Goal: Information Seeking & Learning: Learn about a topic

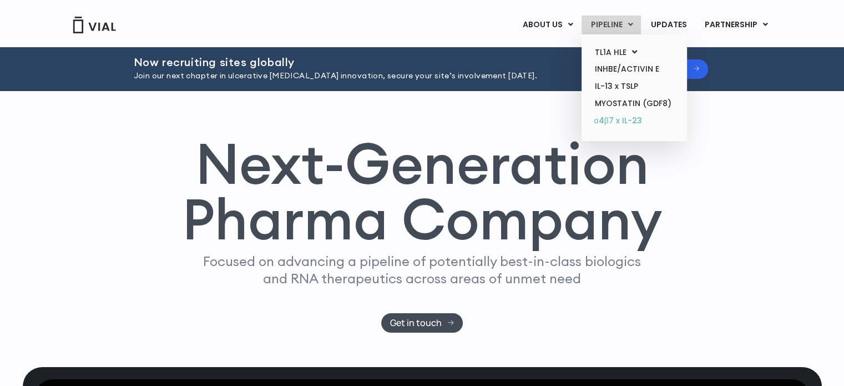
click at [624, 120] on link "α4β7 x IL-23" at bounding box center [634, 121] width 97 height 18
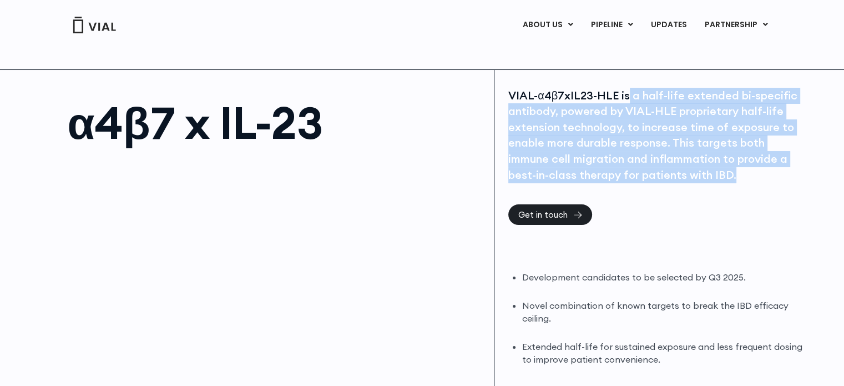
drag, startPoint x: 625, startPoint y: 93, endPoint x: 737, endPoint y: 182, distance: 143.4
click at [737, 182] on div "VIAL-α4β7xIL23-HLE is a half-life extended bi-specific antibody, powered by VIA…" at bounding box center [656, 135] width 296 height 95
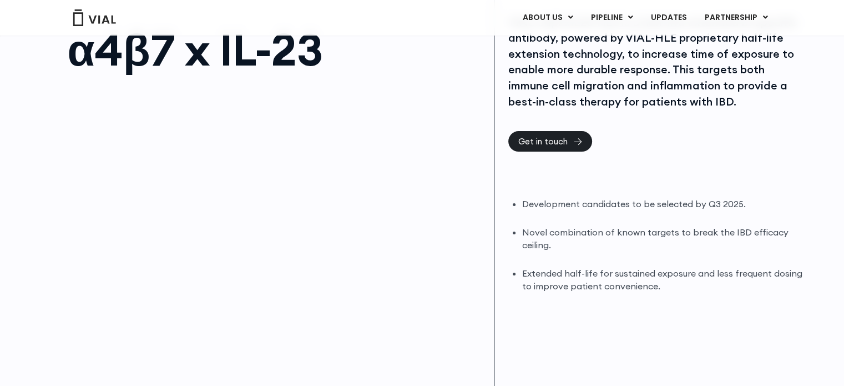
scroll to position [75, 0]
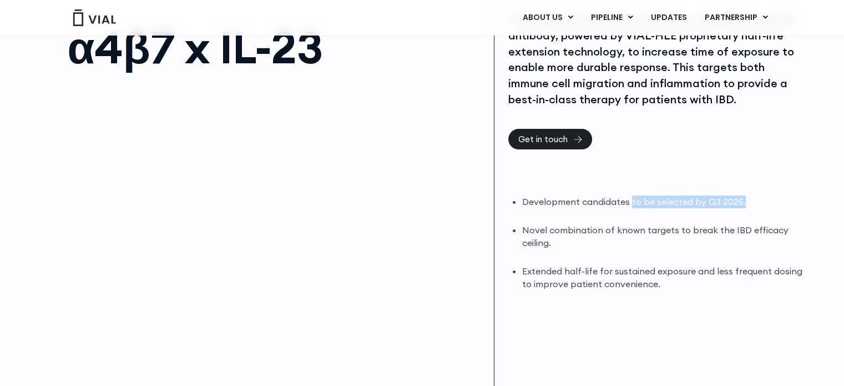
drag, startPoint x: 629, startPoint y: 202, endPoint x: 764, endPoint y: 199, distance: 134.4
click at [764, 199] on li "Development candidates to be selected by Q3 2025." at bounding box center [663, 201] width 283 height 13
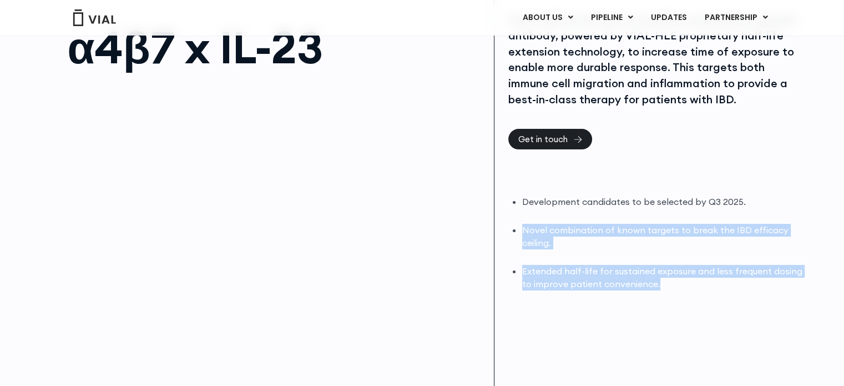
drag, startPoint x: 522, startPoint y: 228, endPoint x: 684, endPoint y: 279, distance: 169.4
click at [684, 279] on ul "Development candidates to be selected by Q3 2025. Novel combination of known ta…" at bounding box center [663, 242] width 283 height 94
click at [684, 279] on li "Extended half-life for sustained exposure and less frequent dosing to improve p…" at bounding box center [663, 278] width 283 height 26
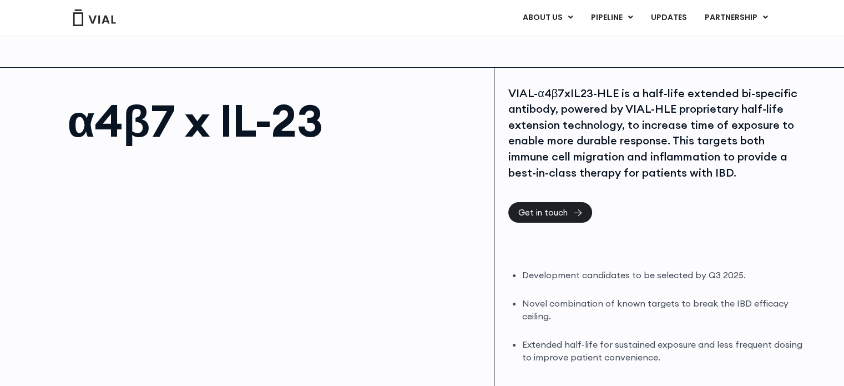
scroll to position [0, 0]
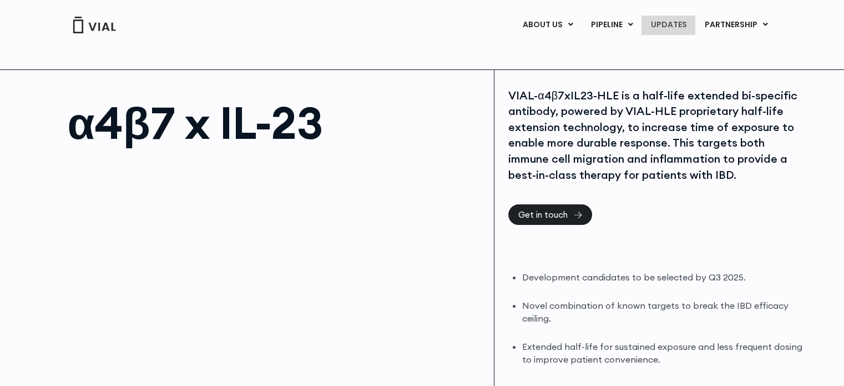
click at [665, 23] on link "UPDATES" at bounding box center [668, 25] width 53 height 19
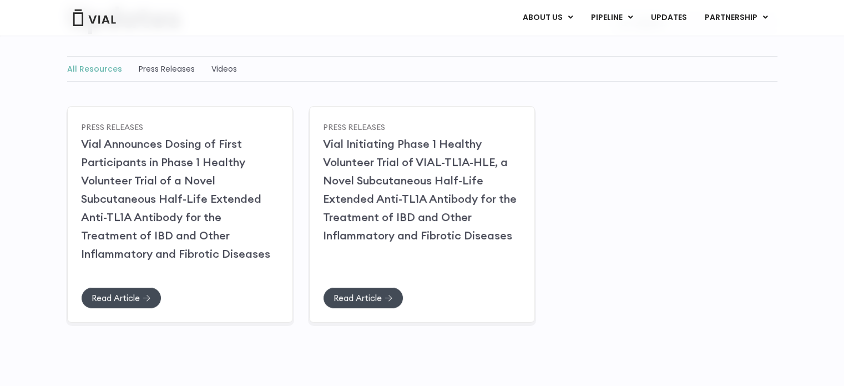
scroll to position [131, 0]
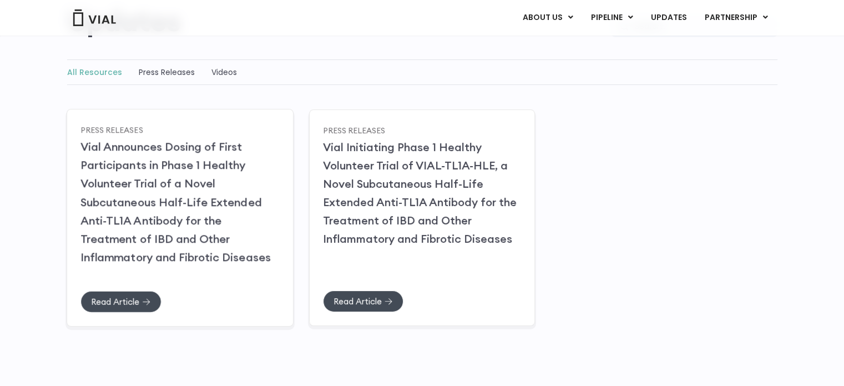
click at [149, 189] on link "Vial Announces Dosing of First Participants in Phase 1 Healthy Volunteer Trial …" at bounding box center [175, 201] width 190 height 124
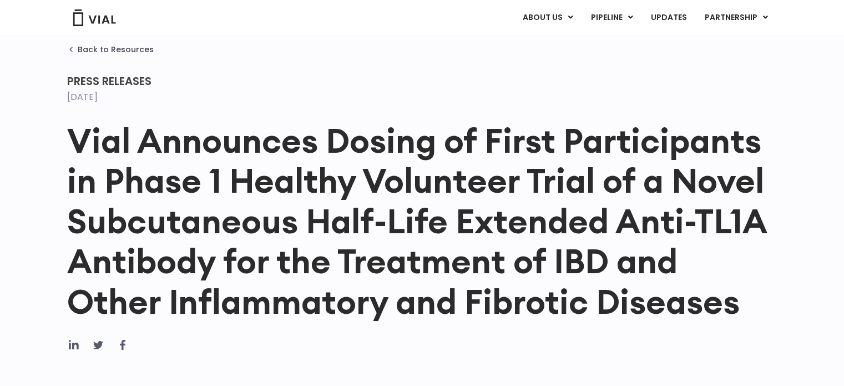
scroll to position [8, 0]
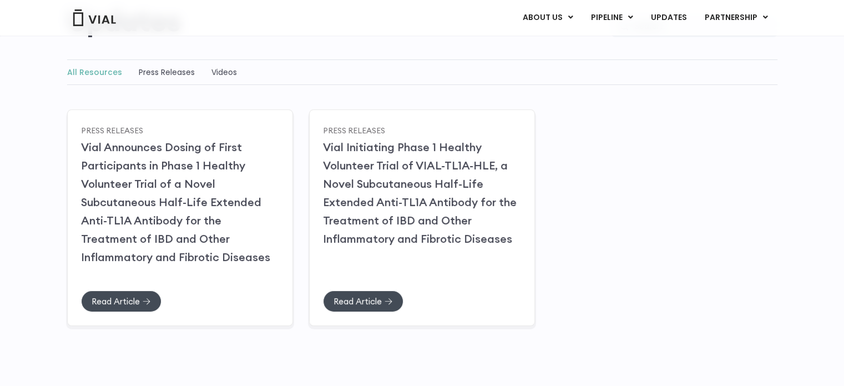
click at [581, 212] on div "Press Releases Vial Announces Dosing of First Participants in Phase 1 Healthy V…" at bounding box center [422, 215] width 711 height 216
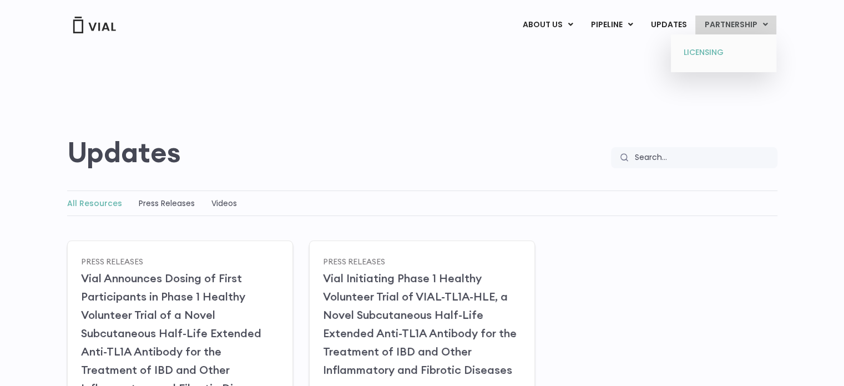
click at [702, 52] on link "LICENSING" at bounding box center [723, 53] width 97 height 18
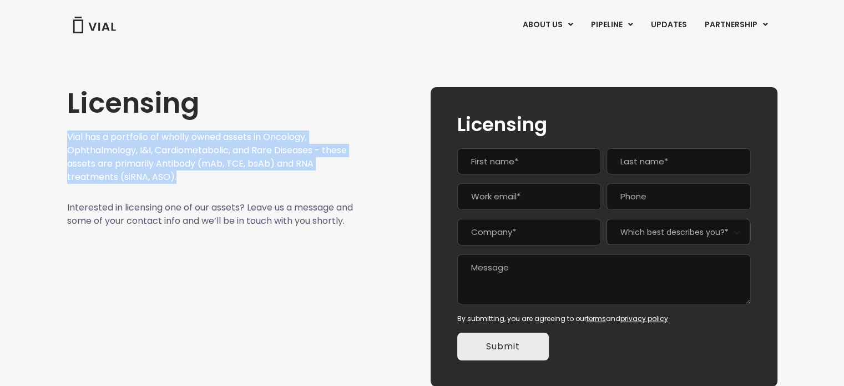
drag, startPoint x: 68, startPoint y: 137, endPoint x: 182, endPoint y: 175, distance: 119.5
click at [182, 175] on p "Vial has a portfolio of wholly owned assets in Oncology, Ophthalmology, I&I, Ca…" at bounding box center [210, 156] width 286 height 53
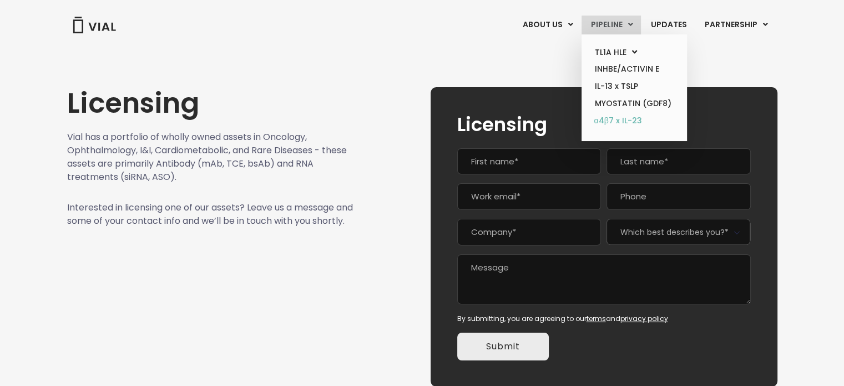
click at [624, 120] on link "α4β7 x IL-23" at bounding box center [634, 121] width 97 height 18
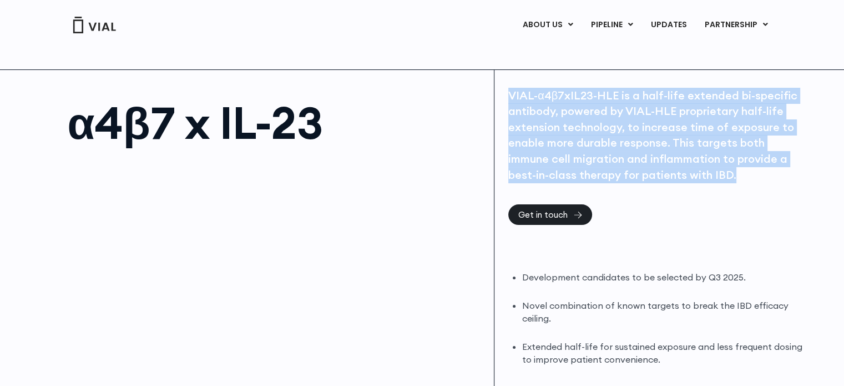
drag, startPoint x: 507, startPoint y: 93, endPoint x: 742, endPoint y: 172, distance: 247.3
click at [742, 172] on div "VIAL-α4β7xIL23-HLE is a half-life extended bi-specific antibody, powered by VIA…" at bounding box center [658, 323] width 327 height 507
click at [742, 172] on div "VIAL-α4β7xIL23-HLE is a half-life extended bi-specific antibody, powered by VIA…" at bounding box center [656, 135] width 296 height 95
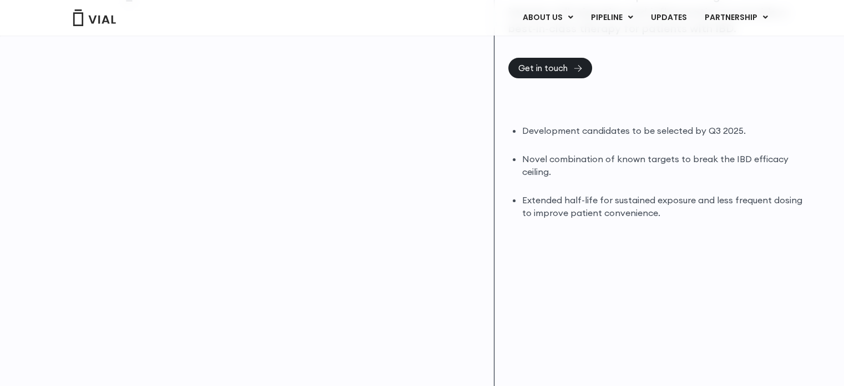
scroll to position [148, 0]
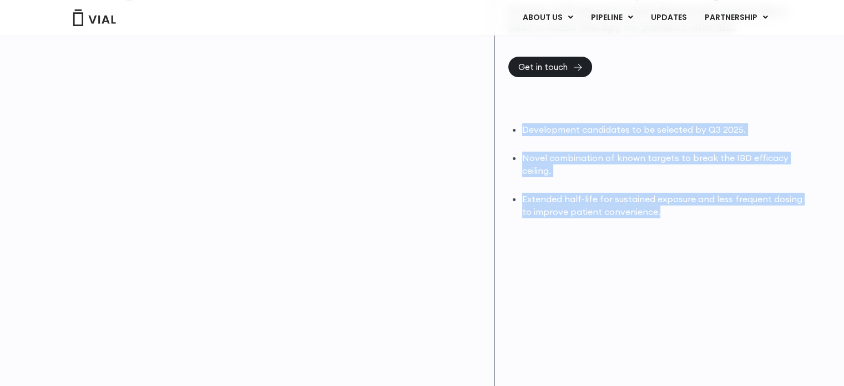
drag, startPoint x: 524, startPoint y: 128, endPoint x: 674, endPoint y: 214, distance: 172.8
click at [674, 214] on ul "Development candidates to be selected by Q3 2025. Novel combination of known ta…" at bounding box center [663, 170] width 283 height 94
click at [674, 214] on li "Extended half-life for sustained exposure and less frequent dosing to improve p…" at bounding box center [663, 206] width 283 height 26
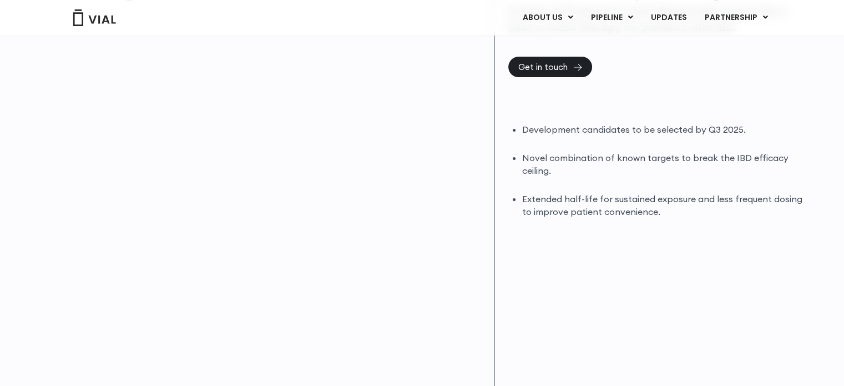
click at [552, 214] on li "Extended half-life for sustained exposure and less frequent dosing to improve p…" at bounding box center [663, 206] width 283 height 26
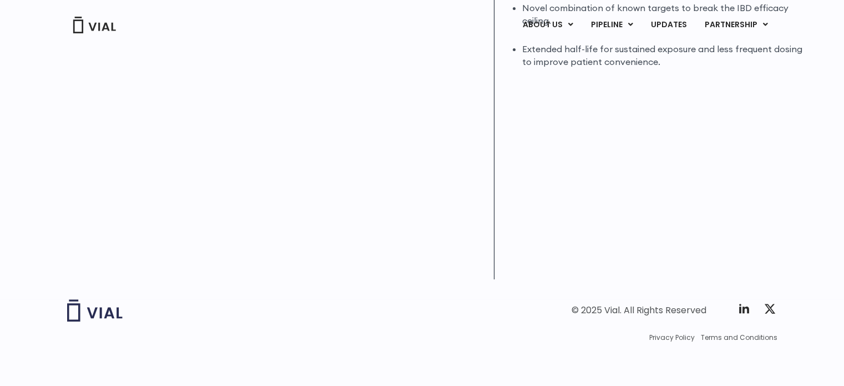
scroll to position [0, 0]
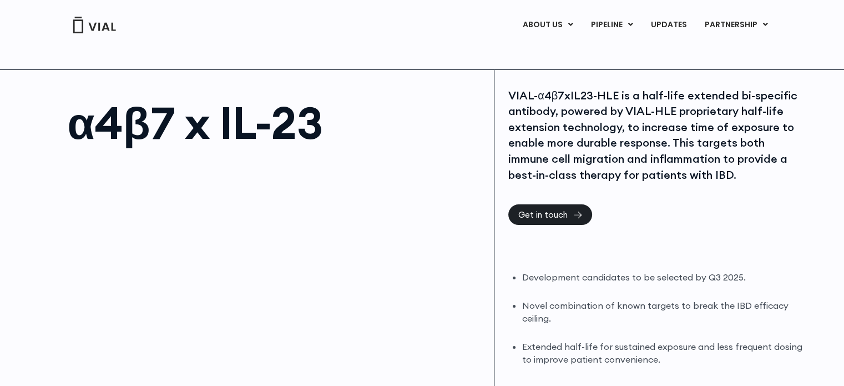
click at [714, 175] on div "VIAL-α4β7xIL23-HLE is a half-life extended bi-specific antibody, powered by VIA…" at bounding box center [656, 135] width 296 height 95
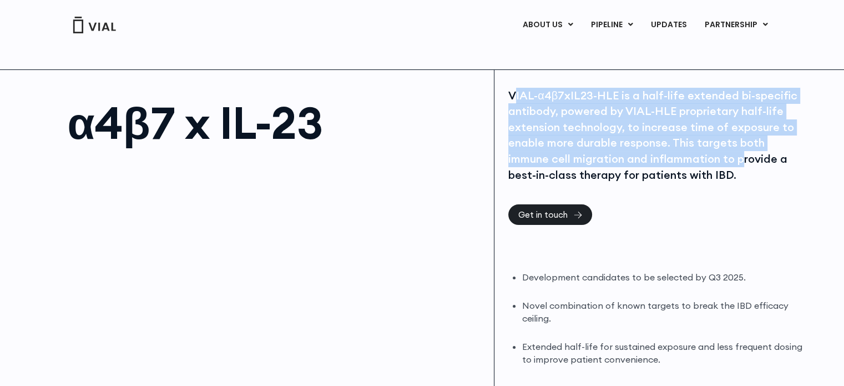
drag, startPoint x: 512, startPoint y: 92, endPoint x: 742, endPoint y: 163, distance: 240.5
click at [742, 163] on div "VIAL-α4β7xIL23-HLE is a half-life extended bi-specific antibody, powered by VIA…" at bounding box center [656, 135] width 296 height 95
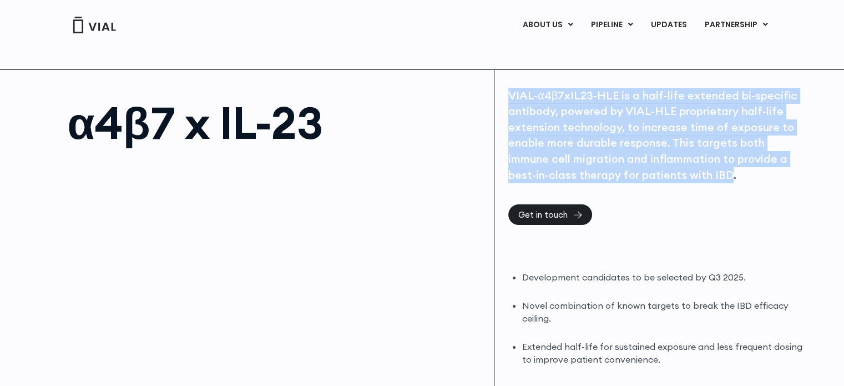
drag, startPoint x: 729, startPoint y: 170, endPoint x: 502, endPoint y: 99, distance: 238.4
click at [502, 99] on div "VIAL-α4β7xIL23-HLE is a half-life extended bi-specific antibody, powered by VIA…" at bounding box center [658, 323] width 327 height 507
copy div "VIAL-α4β7xIL23-HLE is a half-life extended bi-specific antibody, powered by VIA…"
click at [693, 150] on div "VIAL-α4β7xIL23-HLE is a half-life extended bi-specific antibody, powered by VIA…" at bounding box center [656, 135] width 296 height 95
drag, startPoint x: 509, startPoint y: 93, endPoint x: 733, endPoint y: 177, distance: 238.9
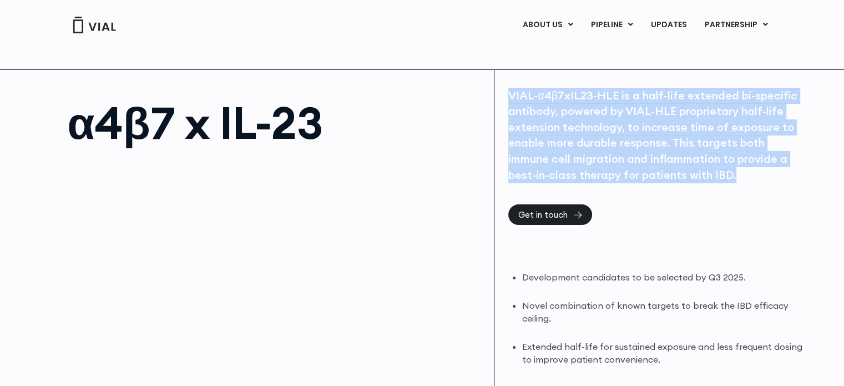
click at [733, 177] on div "VIAL-α4β7xIL23-HLE is a half-life extended bi-specific antibody, powered by VIA…" at bounding box center [656, 135] width 296 height 95
copy div "VIAL-α4β7xIL23-HLE is a half-life extended bi-specific antibody, powered by VIA…"
